Goal: Task Accomplishment & Management: Complete application form

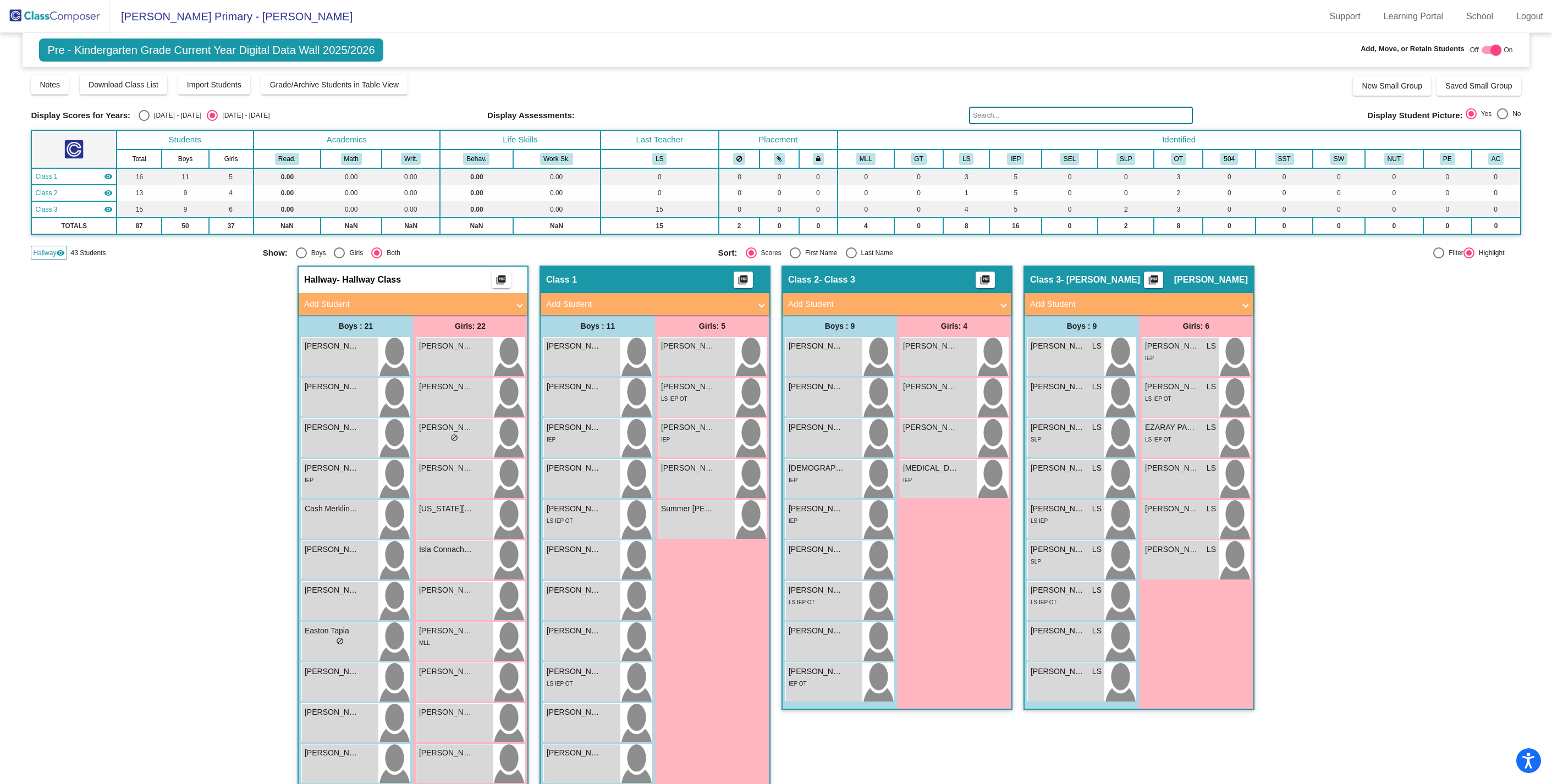
scroll to position [170, 0]
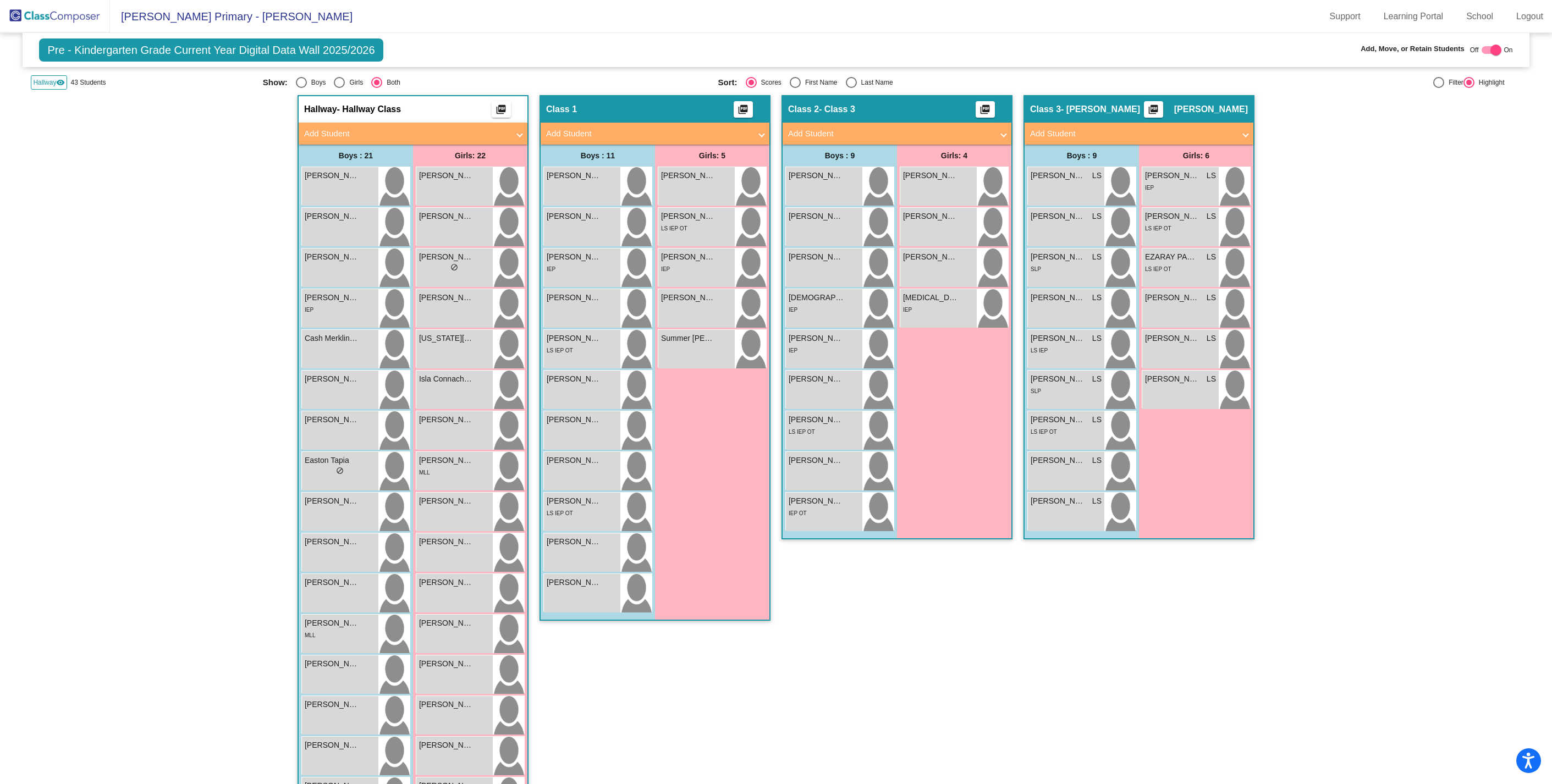
click at [1001, 129] on span at bounding box center [1003, 134] width 4 height 13
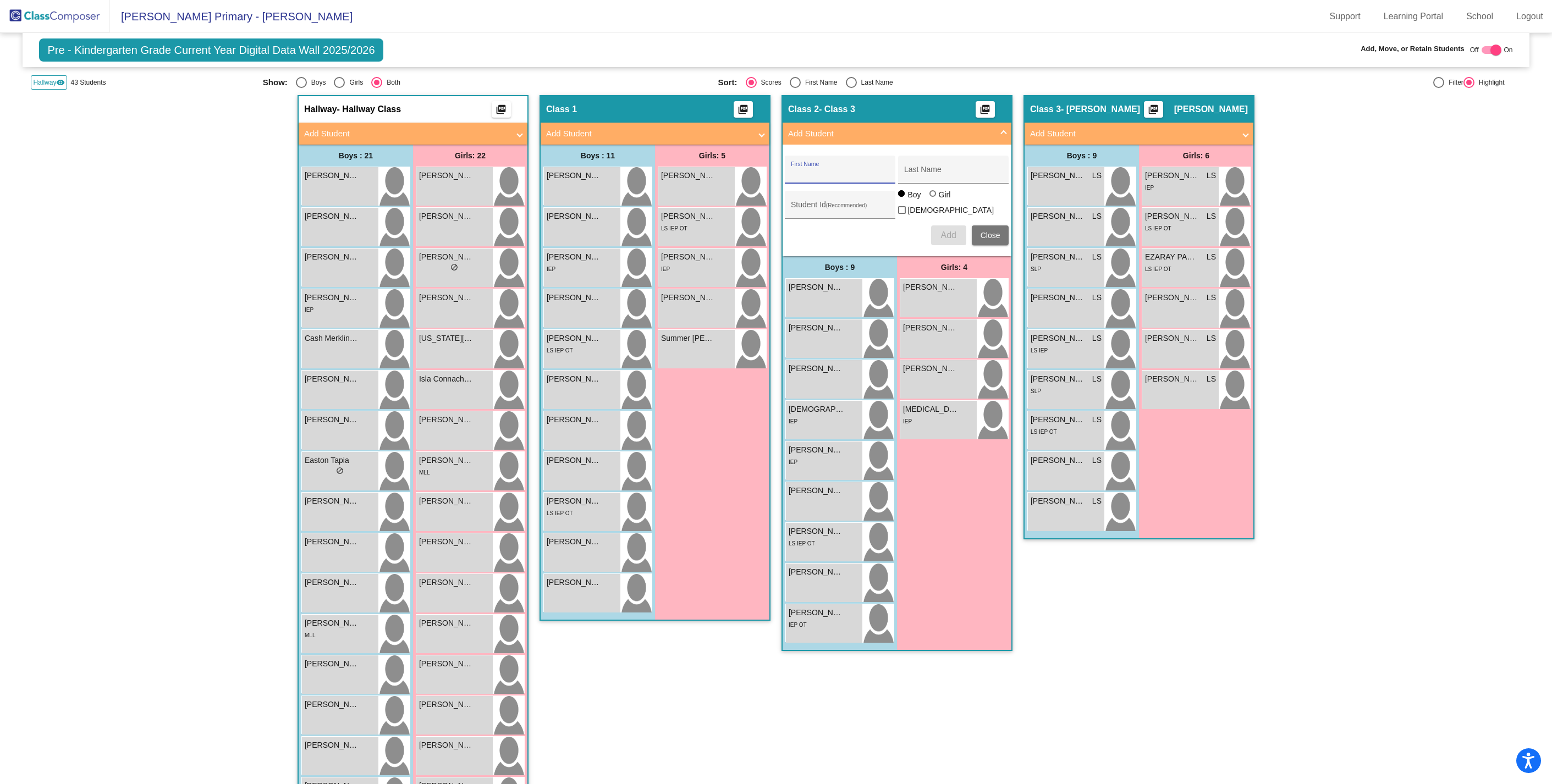
click at [822, 171] on input "First Name" at bounding box center [840, 174] width 99 height 9
type input "Eva"
click at [947, 161] on div "Last Name" at bounding box center [953, 173] width 99 height 23
type input "[PERSON_NAME]"
click at [934, 199] on div at bounding box center [934, 195] width 9 height 9
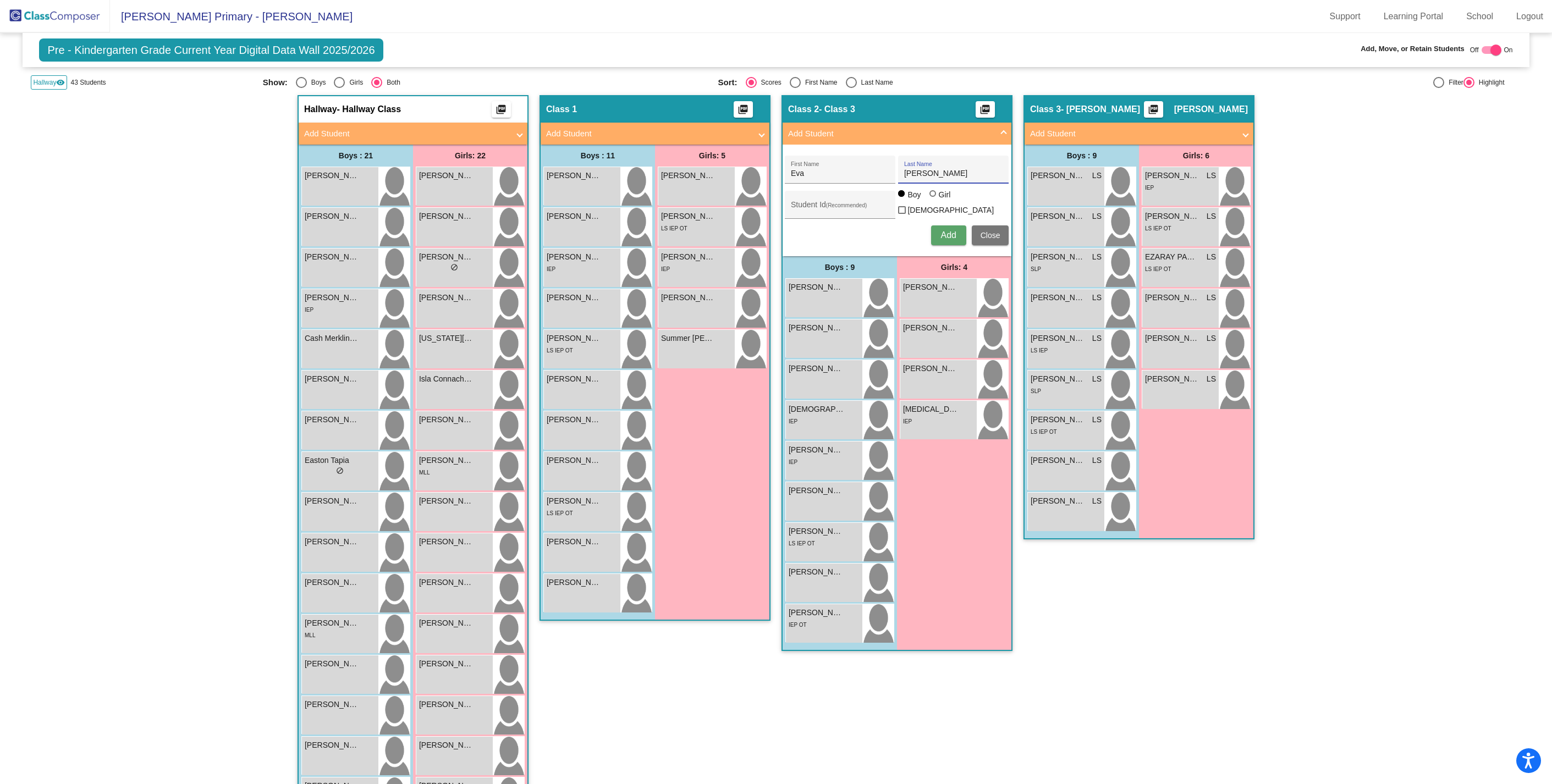
click at [934, 200] on input "Girl" at bounding box center [933, 199] width 1 height 1
radio input "true"
click at [950, 231] on span "Add" at bounding box center [948, 235] width 15 height 9
click at [1118, 126] on mat-expansion-panel-header "Add Student" at bounding box center [1138, 134] width 229 height 22
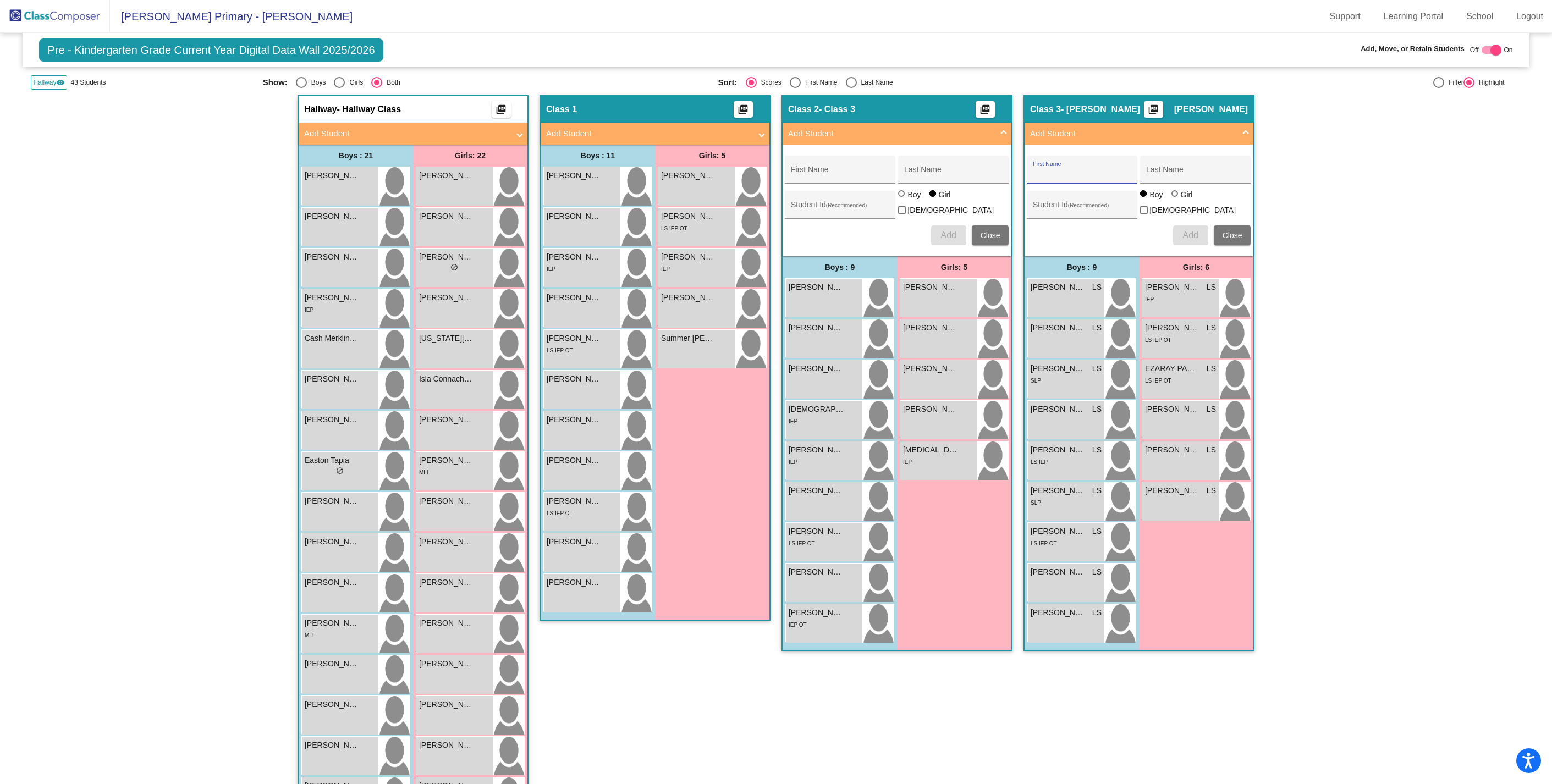
click at [1055, 173] on input "First Name" at bounding box center [1082, 174] width 99 height 9
type input "[PERSON_NAME]"
click at [1182, 233] on span "Add" at bounding box center [1189, 235] width 15 height 9
